Goal: Task Accomplishment & Management: Manage account settings

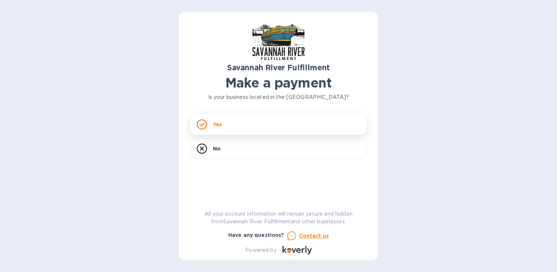
click at [323, 128] on div "Yes" at bounding box center [279, 124] width 176 height 21
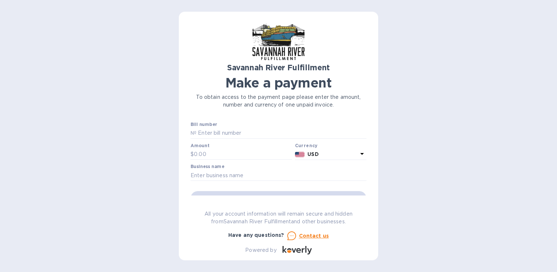
click at [297, 254] on icon at bounding box center [297, 250] width 29 height 8
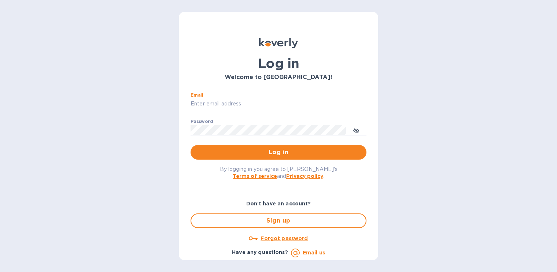
click at [247, 102] on input "Email" at bounding box center [279, 104] width 176 height 11
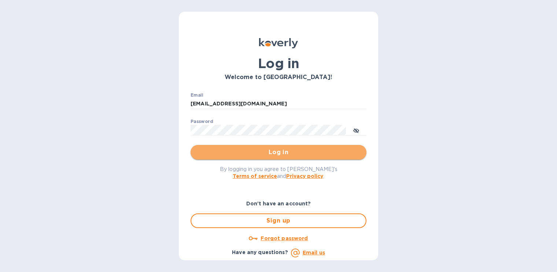
click at [284, 160] on button "Log in" at bounding box center [279, 152] width 176 height 15
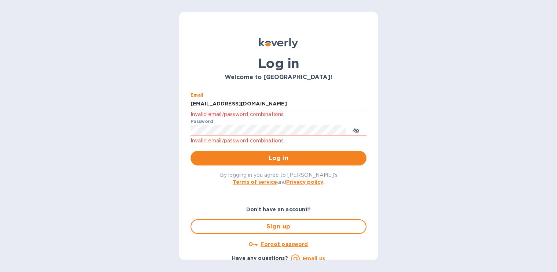
click at [262, 102] on input "[EMAIL_ADDRESS][DOMAIN_NAME]" at bounding box center [279, 104] width 176 height 11
type input "[EMAIL_ADDRESS][DOMAIN_NAME]"
click at [191, 151] on button "Log in" at bounding box center [279, 158] width 176 height 15
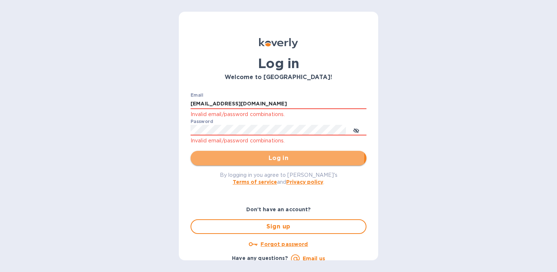
click at [263, 156] on span "Log in" at bounding box center [279, 158] width 164 height 9
click at [275, 155] on span "Log in" at bounding box center [279, 158] width 164 height 9
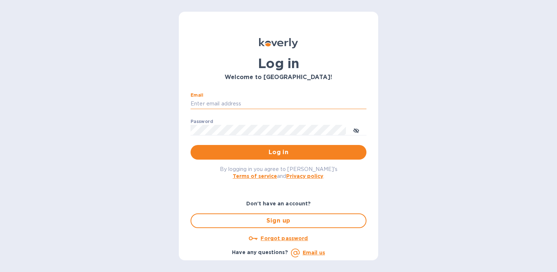
click at [256, 101] on input "Email" at bounding box center [279, 104] width 176 height 11
type input "yeseric777@gmail.com"
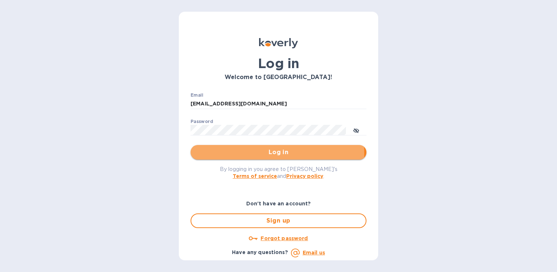
click at [270, 154] on span "Log in" at bounding box center [279, 152] width 164 height 9
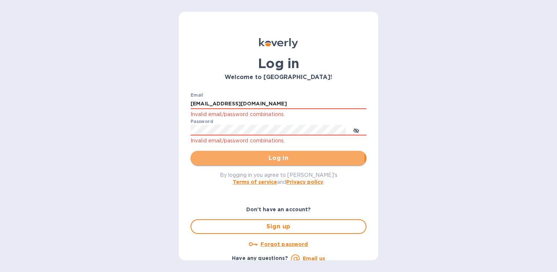
click at [270, 156] on span "Log in" at bounding box center [279, 158] width 164 height 9
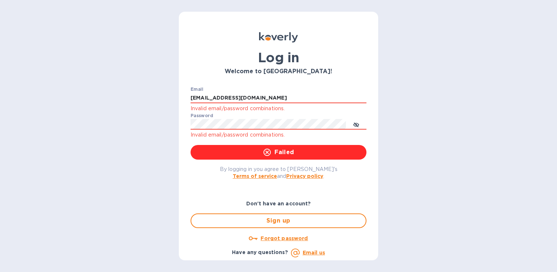
scroll to position [6, 0]
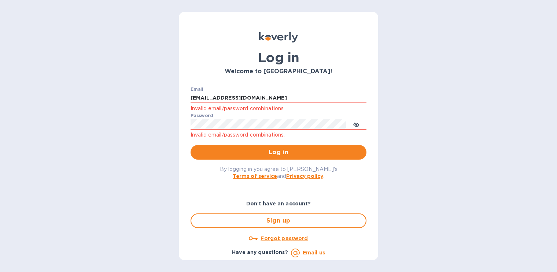
click at [281, 238] on u "Forgot password" at bounding box center [284, 239] width 47 height 6
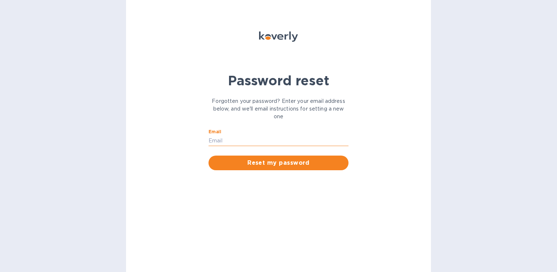
click at [306, 141] on input "Email" at bounding box center [279, 140] width 140 height 11
type input "yeseric777@gmail.com"
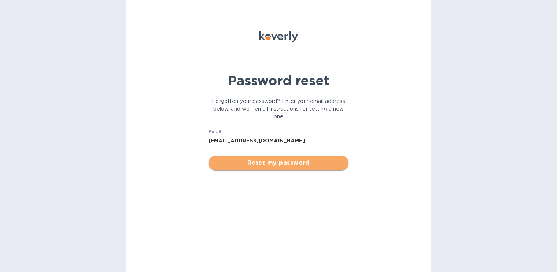
click at [302, 161] on span "Reset my password" at bounding box center [279, 163] width 128 height 9
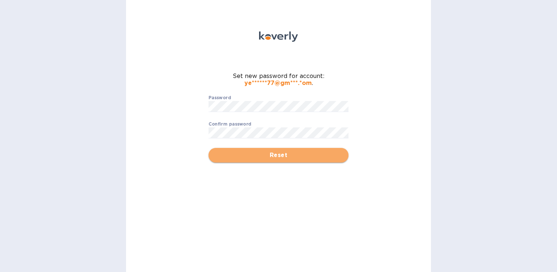
click at [292, 155] on span "Reset" at bounding box center [279, 155] width 128 height 9
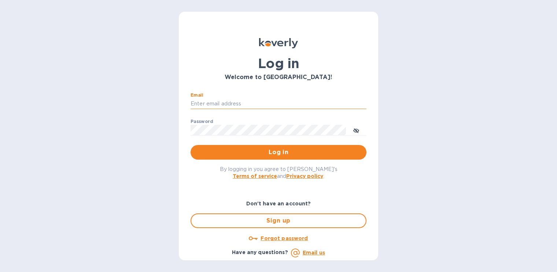
click at [255, 107] on input "Email" at bounding box center [279, 104] width 176 height 11
type input "yeseric777@gmail.com"
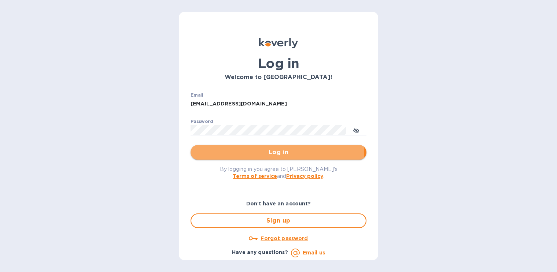
click at [265, 151] on span "Log in" at bounding box center [279, 152] width 164 height 9
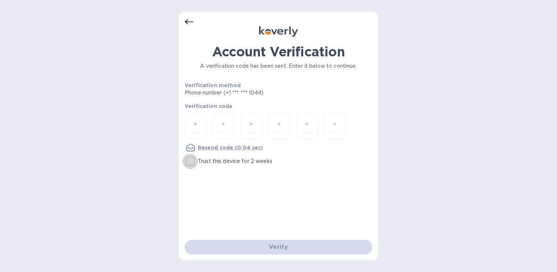
click at [190, 160] on input "Trust this device for 2 weeks" at bounding box center [190, 161] width 15 height 15
checkbox input "true"
click at [197, 127] on input "number" at bounding box center [196, 126] width 10 height 14
type input "7"
type input "8"
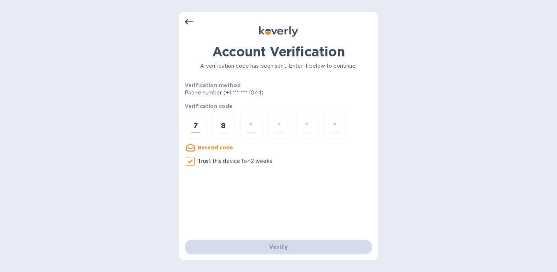
type input "1"
type input "8"
type input "1"
type input "5"
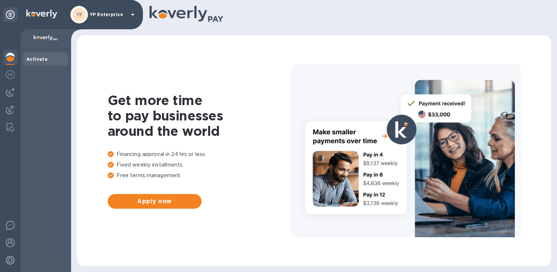
click at [133, 16] on icon at bounding box center [132, 14] width 9 height 9
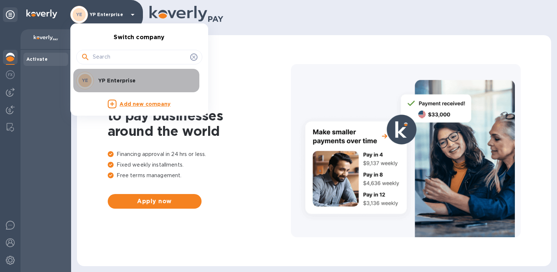
click at [129, 83] on p "YP Enterprise" at bounding box center [144, 80] width 92 height 7
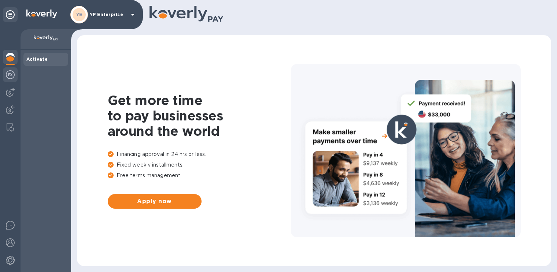
click at [10, 77] on img at bounding box center [10, 74] width 9 height 9
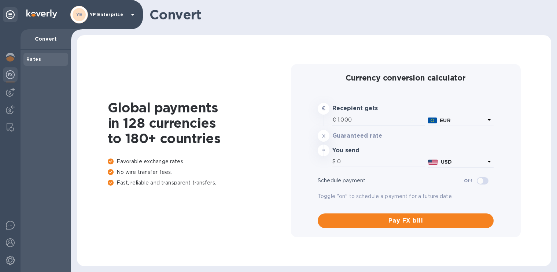
type input "1,170.23"
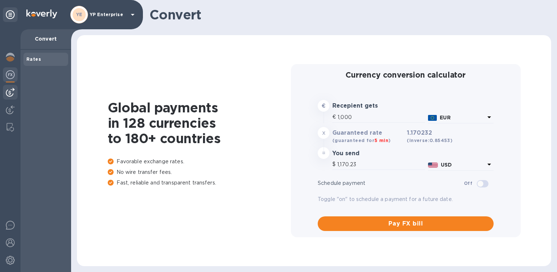
click at [15, 94] on div at bounding box center [10, 92] width 15 height 15
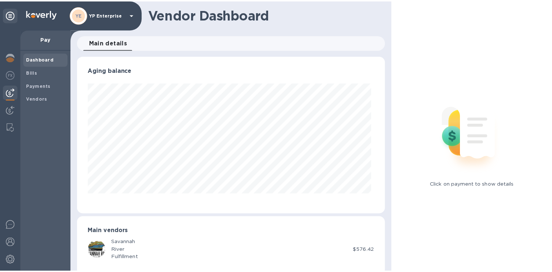
scroll to position [11, 0]
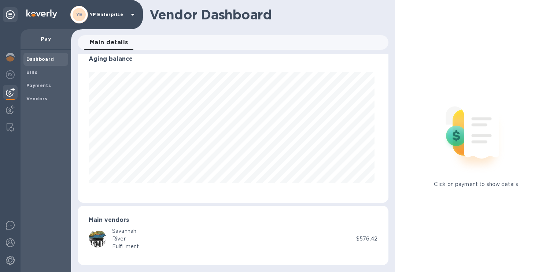
click at [348, 242] on div "Savannah River Fulfillment" at bounding box center [223, 239] width 268 height 23
click at [109, 234] on div at bounding box center [100, 239] width 23 height 18
click at [43, 75] on span "Bills" at bounding box center [45, 72] width 39 height 7
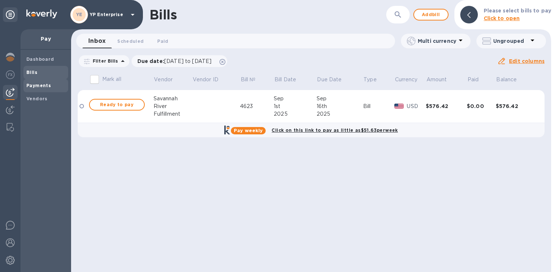
click at [48, 85] on b "Payments" at bounding box center [38, 86] width 25 height 6
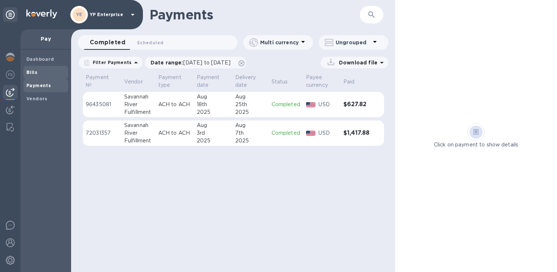
click at [43, 72] on span "Bills" at bounding box center [45, 72] width 39 height 7
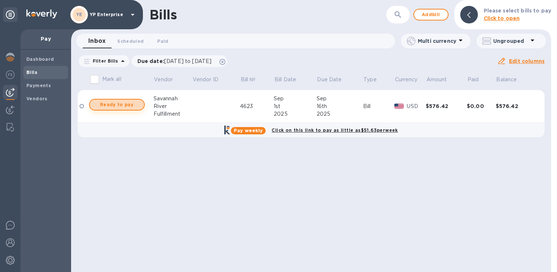
click at [104, 101] on span "Ready to pay" at bounding box center [117, 104] width 43 height 9
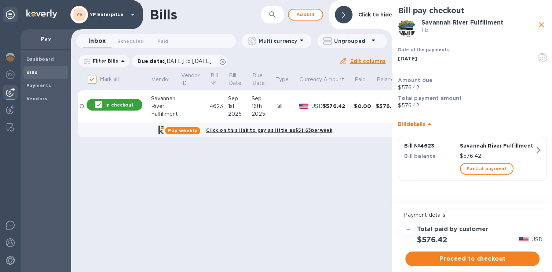
scroll to position [0, 24]
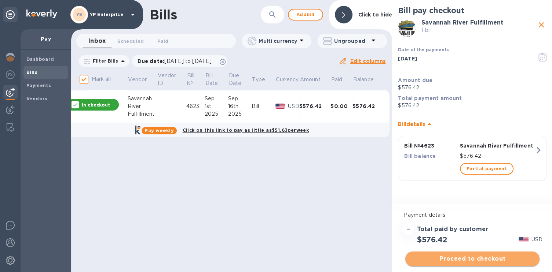
click at [479, 255] on span "Proceed to checkout" at bounding box center [472, 259] width 122 height 9
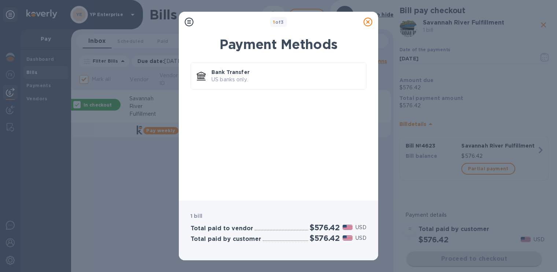
scroll to position [0, 22]
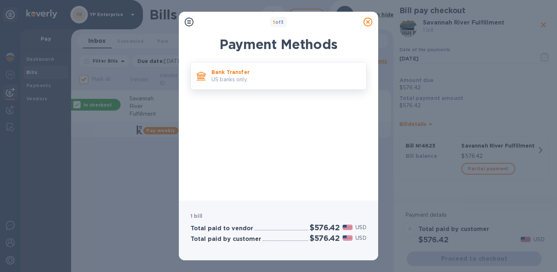
click at [245, 74] on p "Bank Transfer" at bounding box center [286, 72] width 149 height 7
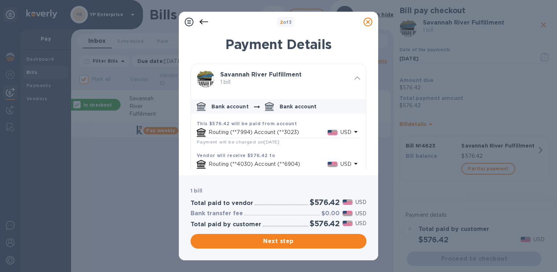
scroll to position [15, 0]
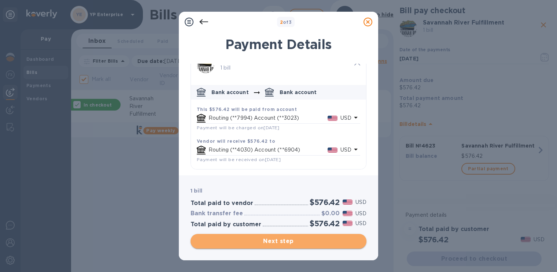
click at [321, 244] on span "Next step" at bounding box center [279, 241] width 164 height 9
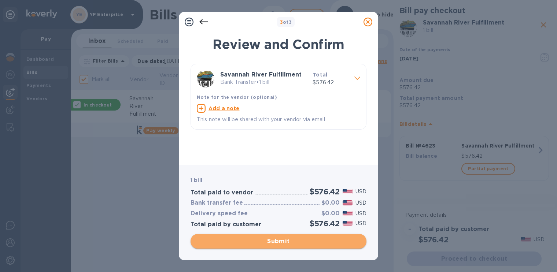
click at [290, 239] on span "Submit" at bounding box center [279, 241] width 164 height 9
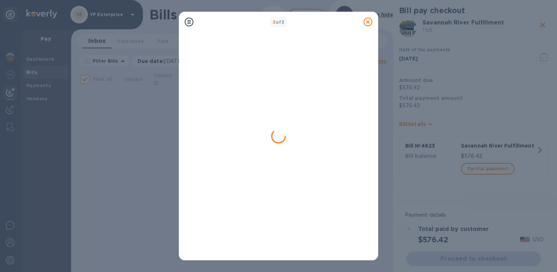
scroll to position [0, 0]
checkbox input "false"
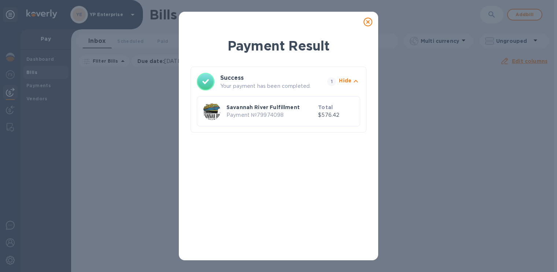
click at [365, 22] on icon at bounding box center [368, 22] width 9 height 9
